Goal: Information Seeking & Learning: Learn about a topic

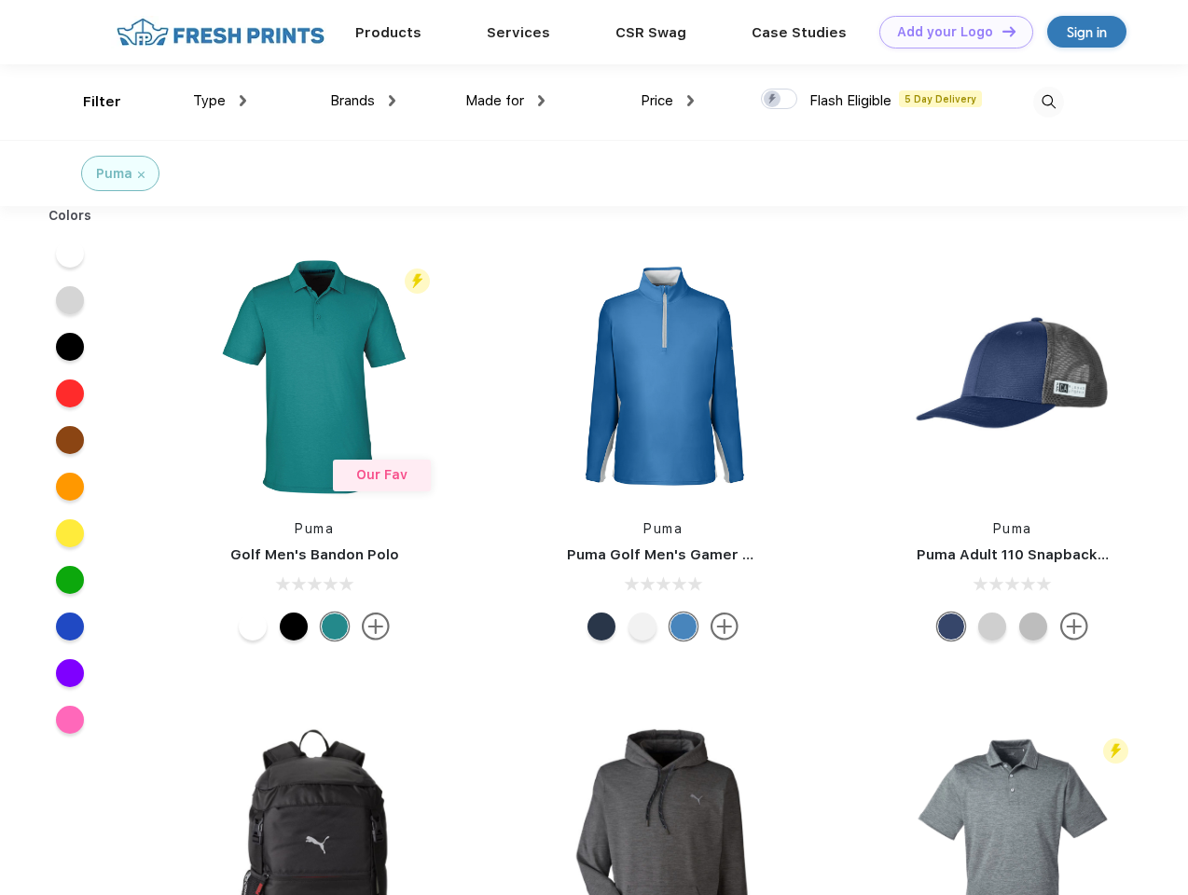
scroll to position [1, 0]
click at [949, 32] on link "Add your Logo Design Tool" at bounding box center [957, 32] width 154 height 33
click at [0, 0] on div "Design Tool" at bounding box center [0, 0] width 0 height 0
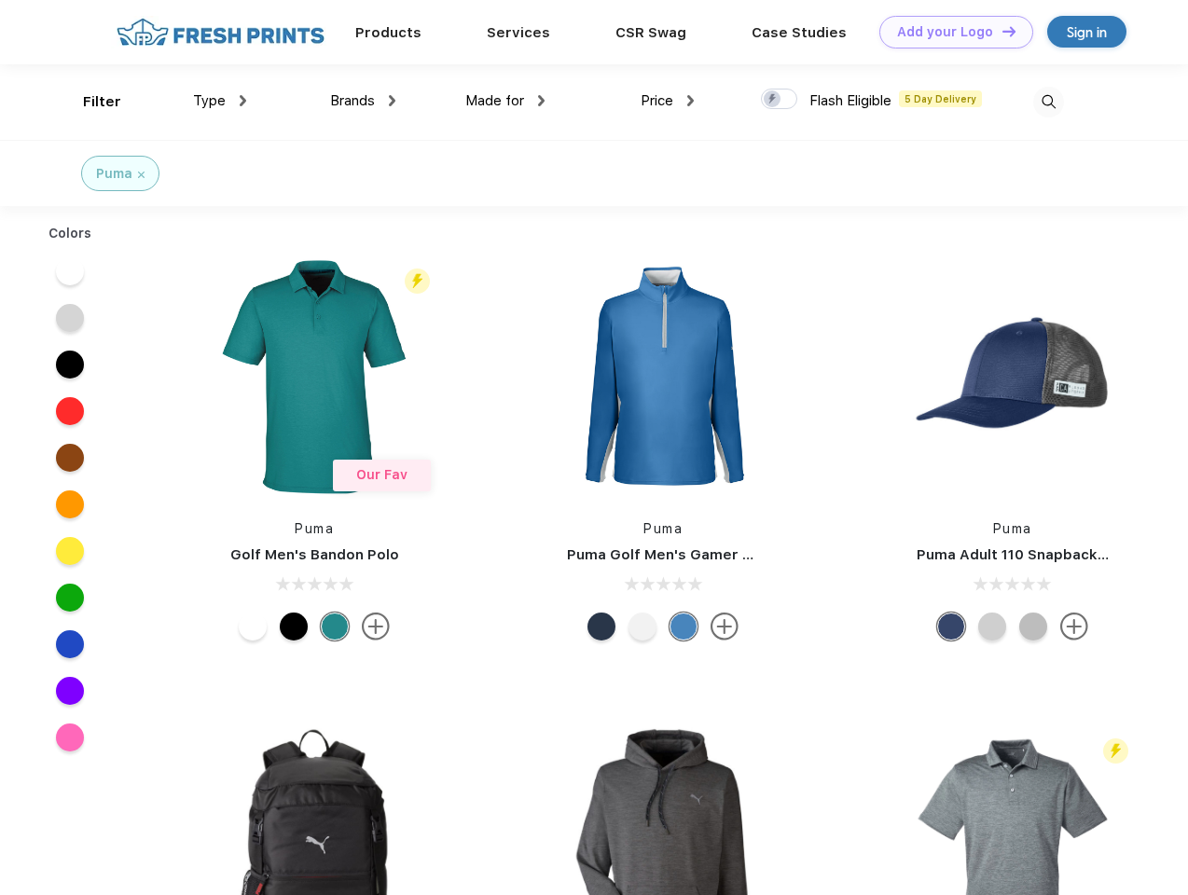
click at [1001, 31] on link "Add your Logo Design Tool" at bounding box center [957, 32] width 154 height 33
click at [90, 102] on div "Filter" at bounding box center [102, 101] width 38 height 21
click at [220, 101] on span "Type" at bounding box center [209, 100] width 33 height 17
click at [363, 101] on span "Brands" at bounding box center [352, 100] width 45 height 17
click at [506, 101] on span "Made for" at bounding box center [494, 100] width 59 height 17
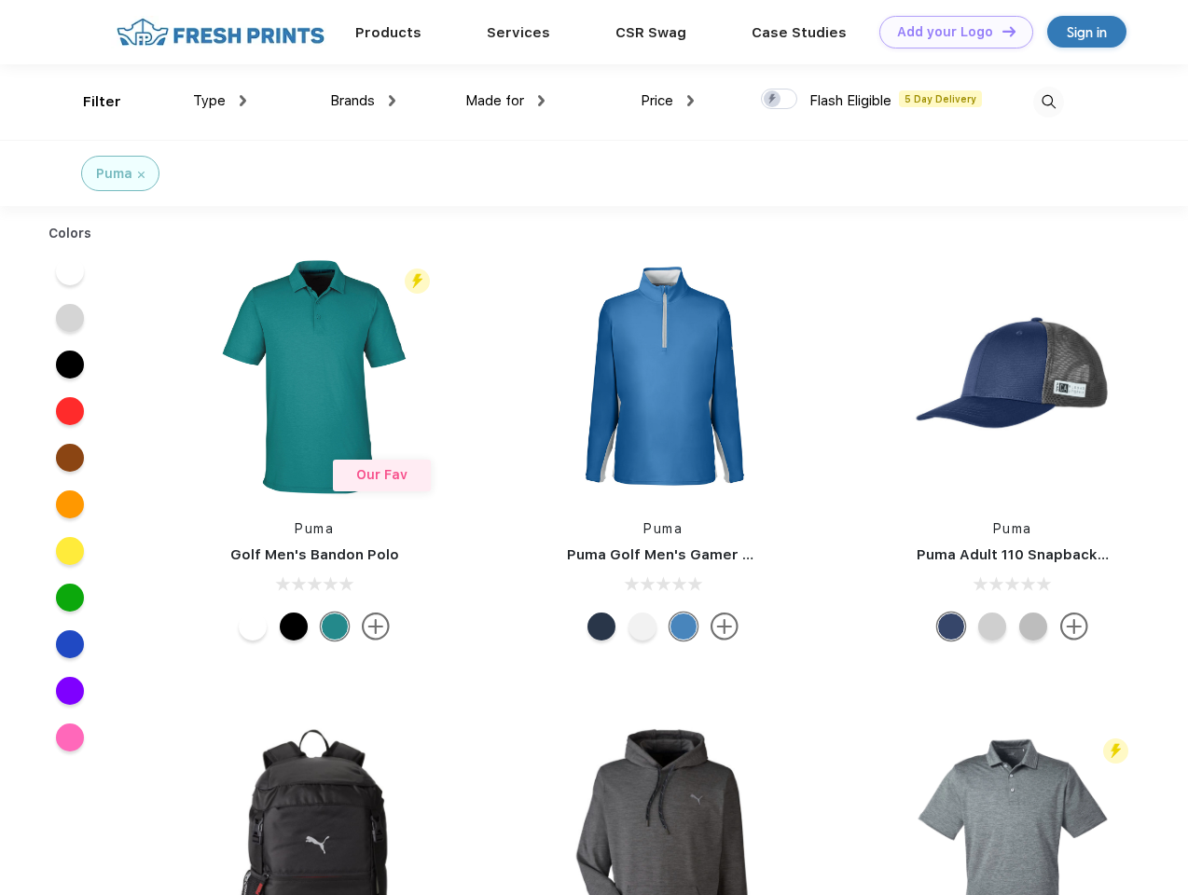
click at [668, 101] on span "Price" at bounding box center [657, 100] width 33 height 17
click at [780, 100] on div at bounding box center [779, 99] width 36 height 21
click at [773, 100] on input "checkbox" at bounding box center [767, 94] width 12 height 12
click at [1048, 102] on img at bounding box center [1048, 102] width 31 height 31
